Goal: Information Seeking & Learning: Learn about a topic

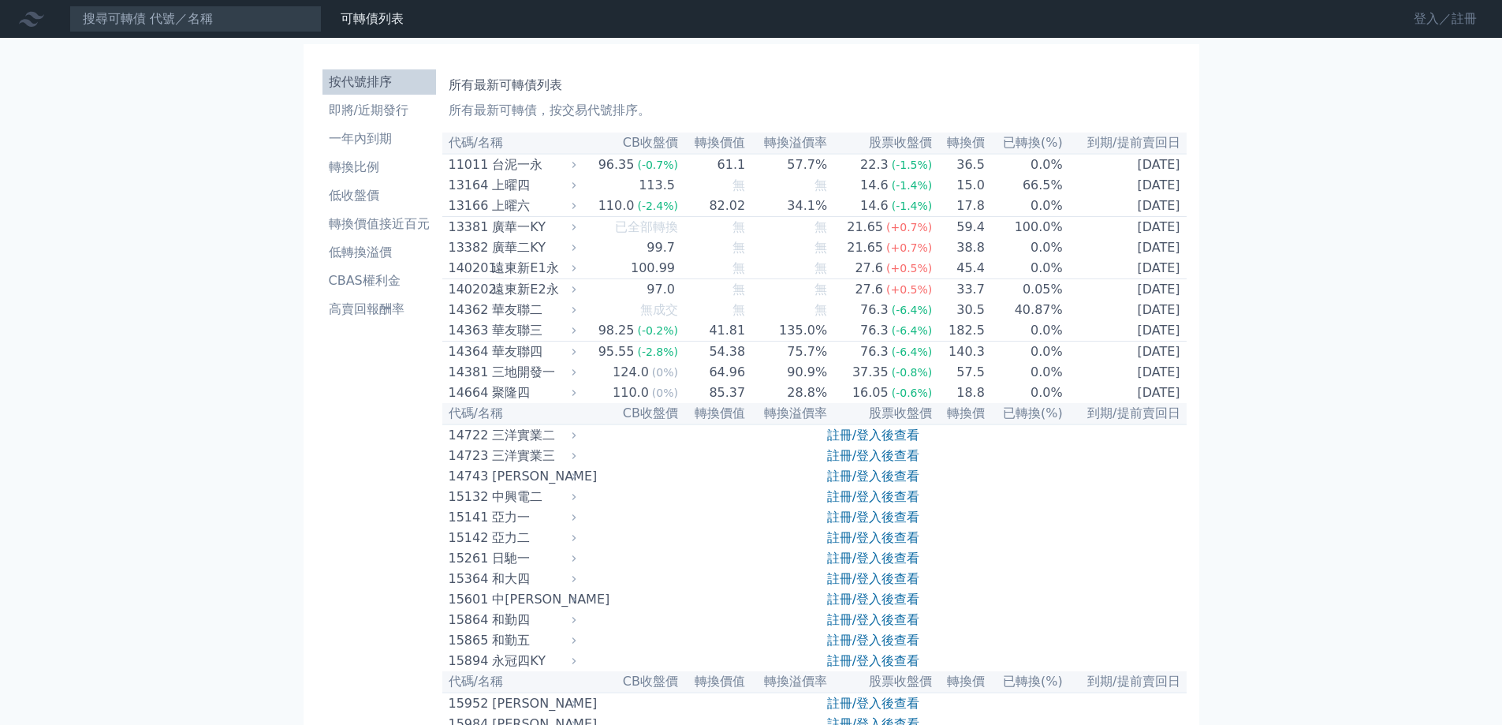
click at [1428, 24] on link "登入／註冊" at bounding box center [1445, 18] width 88 height 25
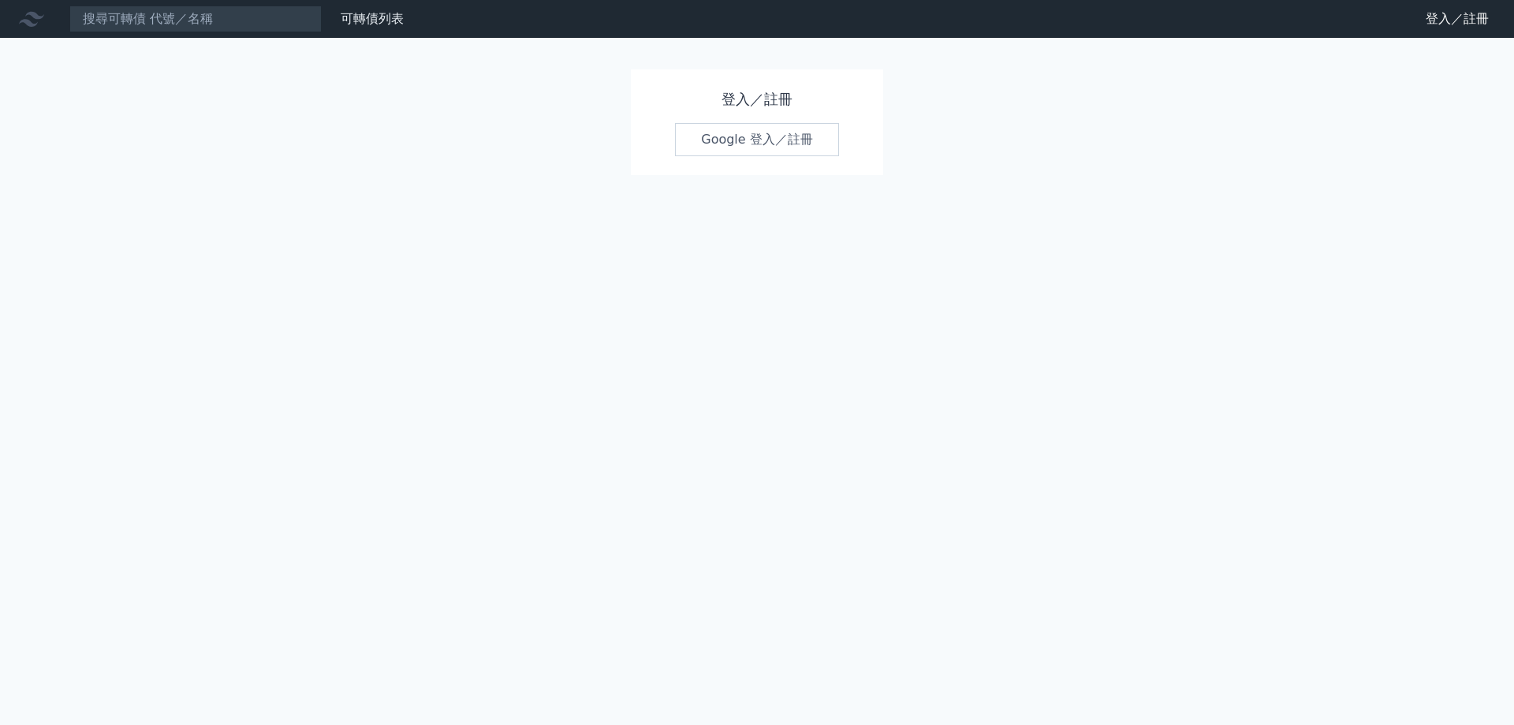
click at [794, 136] on link "Google 登入／註冊" at bounding box center [757, 139] width 164 height 33
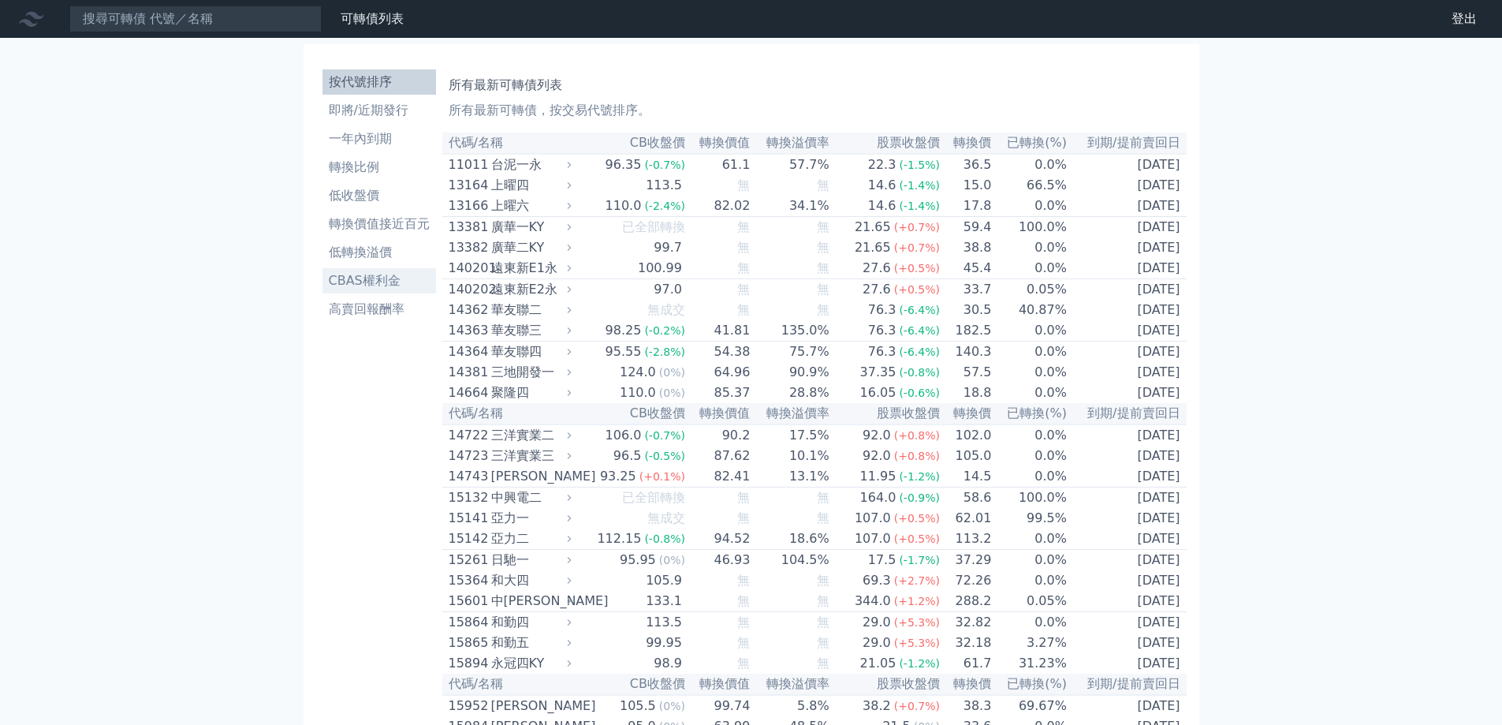
click at [398, 285] on li "CBAS權利金" at bounding box center [380, 280] width 114 height 19
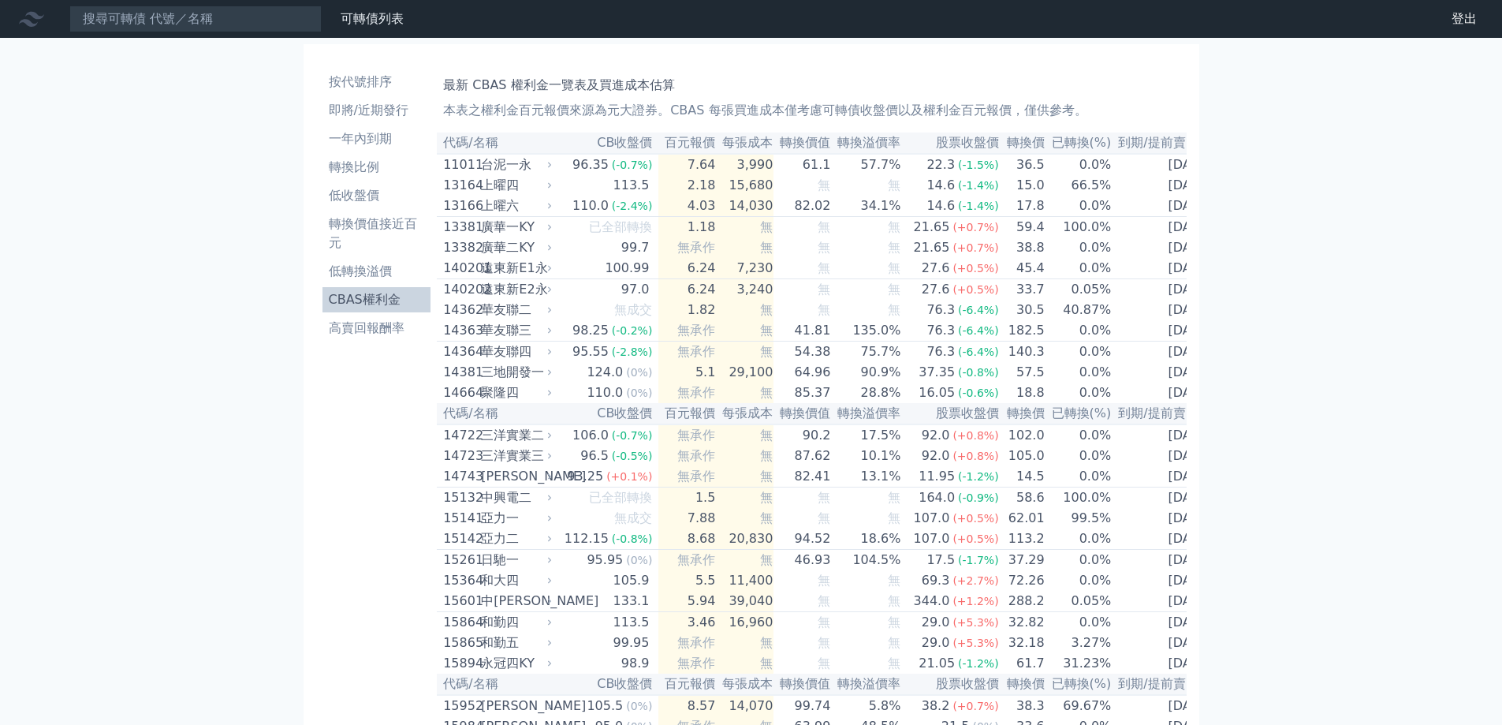
click at [400, 299] on li "CBAS權利金" at bounding box center [377, 299] width 109 height 19
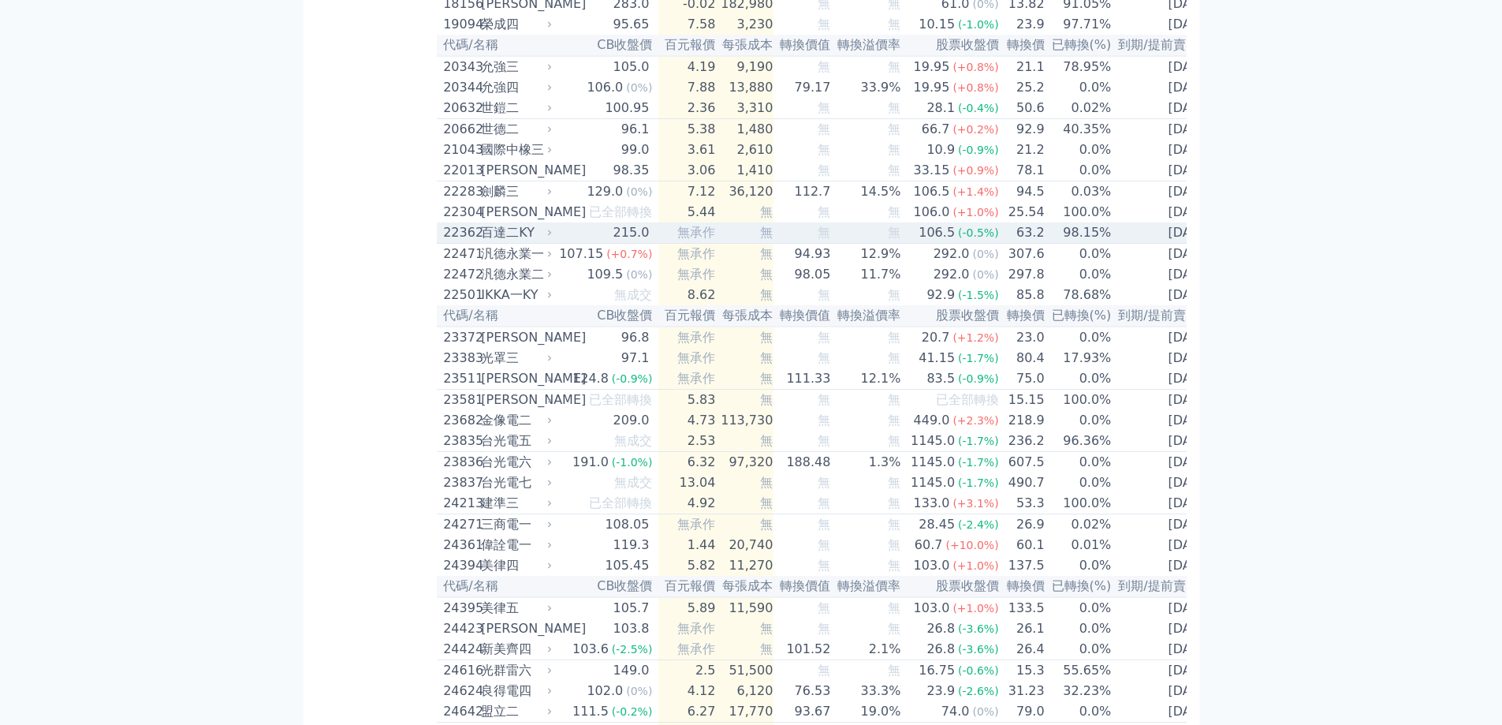
scroll to position [946, 0]
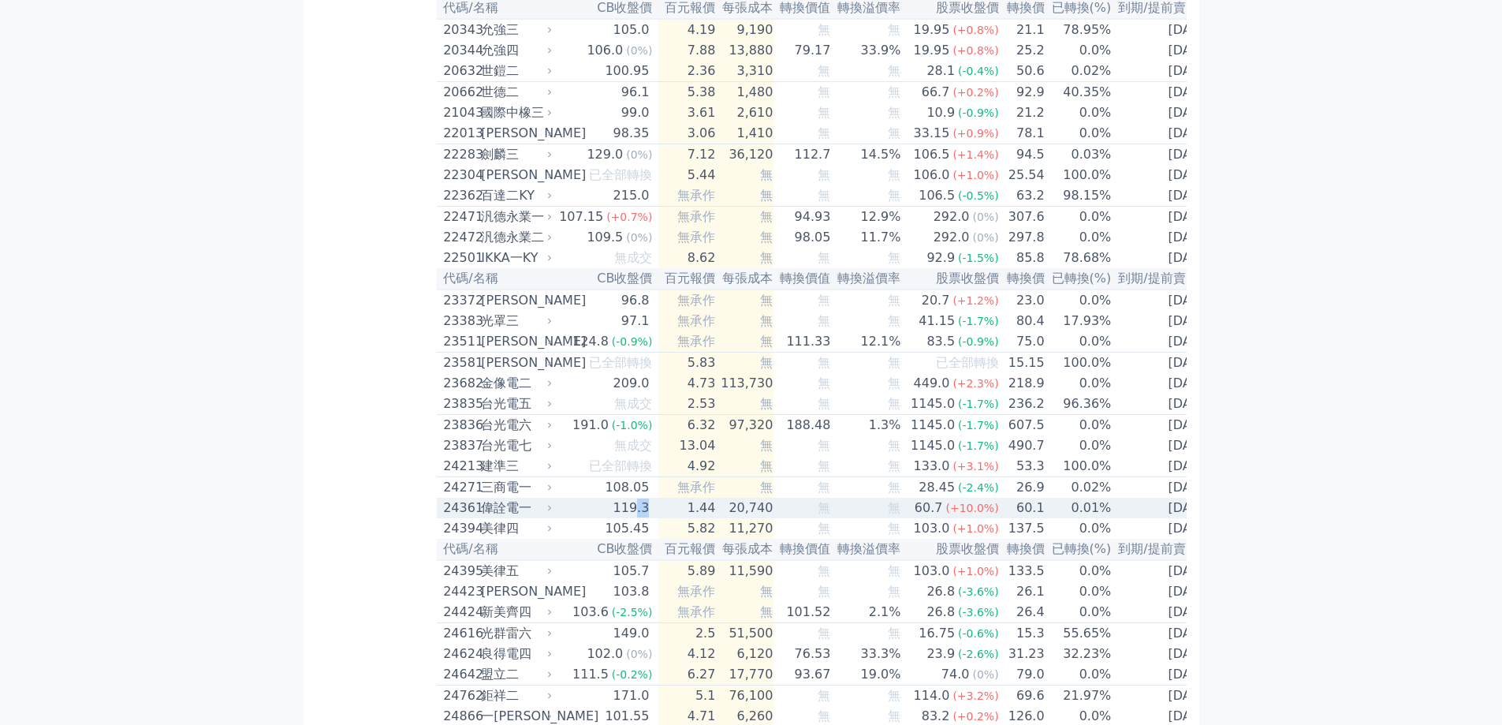
drag, startPoint x: 632, startPoint y: 608, endPoint x: 663, endPoint y: 606, distance: 31.6
click at [663, 518] on tr "24361 偉詮電一 119.3 1.44 20,740 無 無 60.7 (+10.0%) 60.1 0.01% [DATE]" at bounding box center [827, 508] width 781 height 21
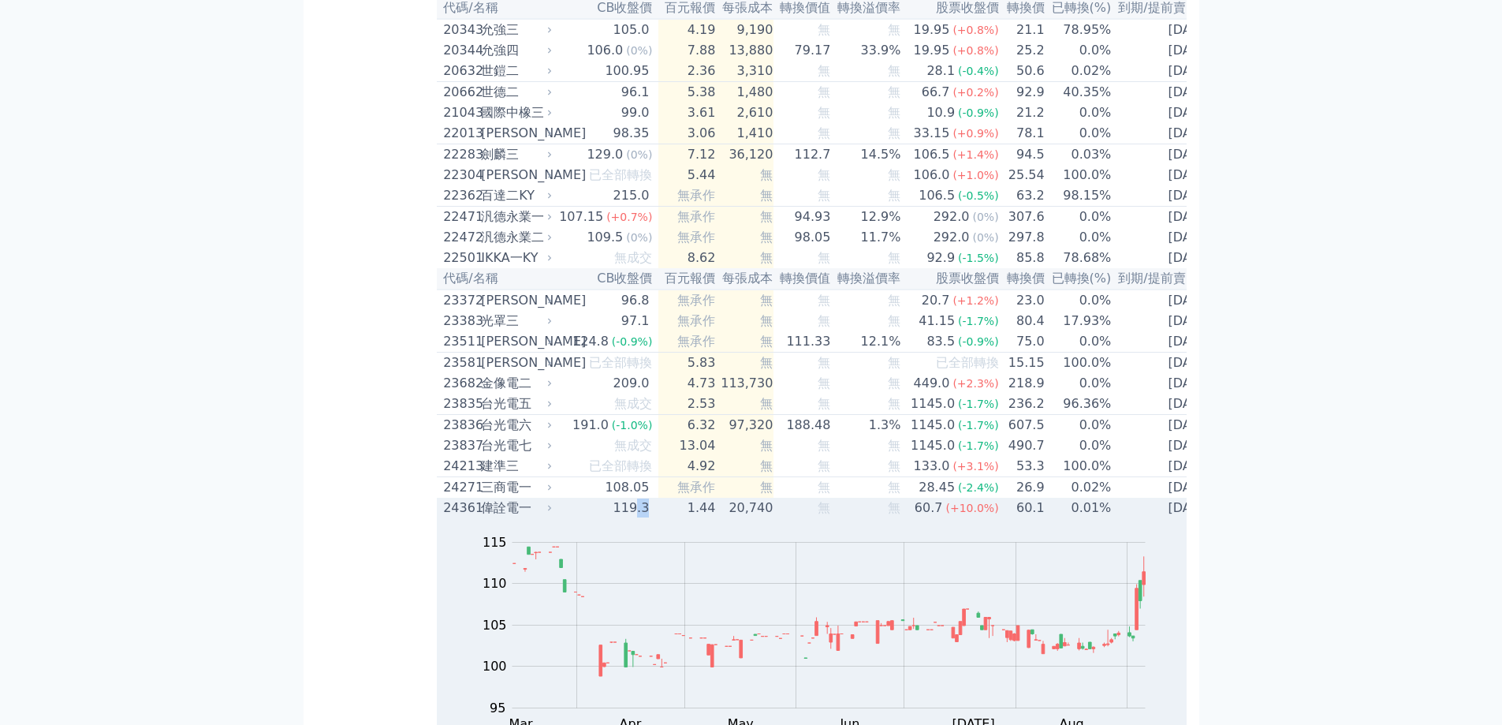
click at [644, 517] on div "119.3" at bounding box center [631, 507] width 43 height 19
